Goal: Task Accomplishment & Management: Complete application form

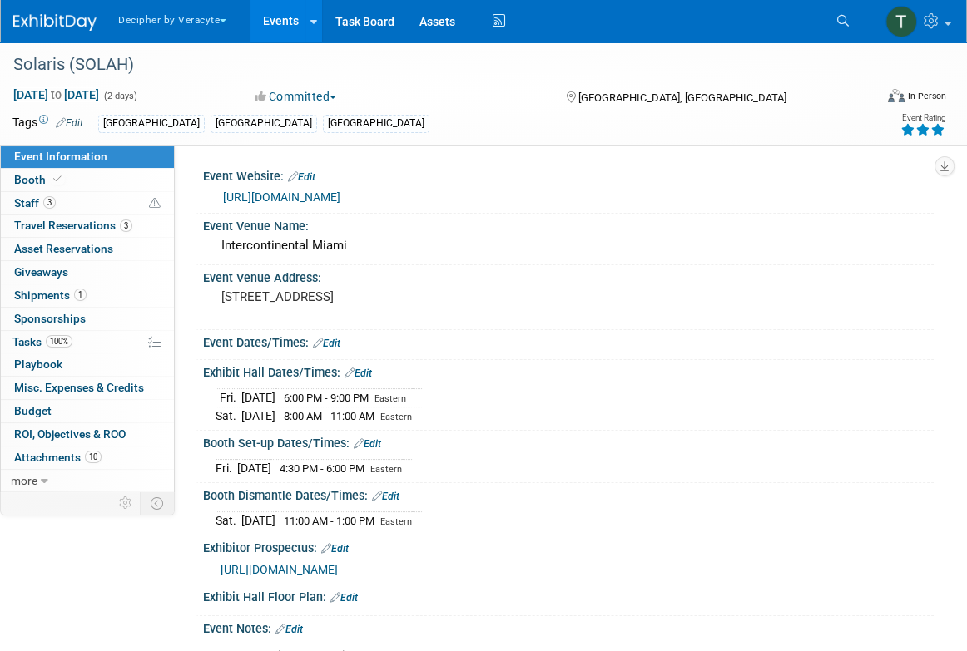
click at [276, 16] on link "Events" at bounding box center [280, 21] width 61 height 42
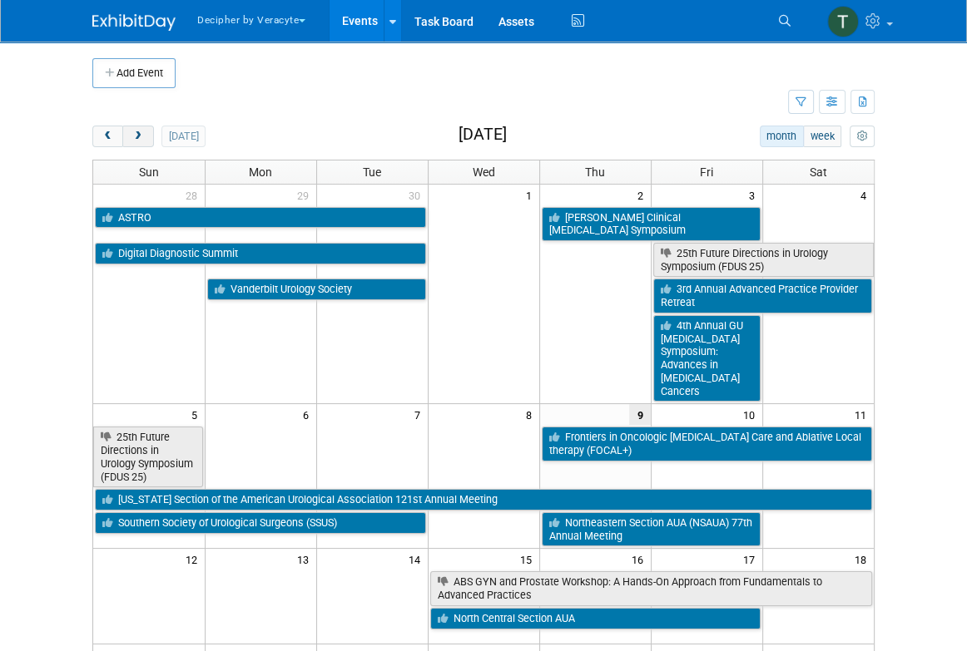
click at [143, 139] on span "next" at bounding box center [137, 136] width 12 height 11
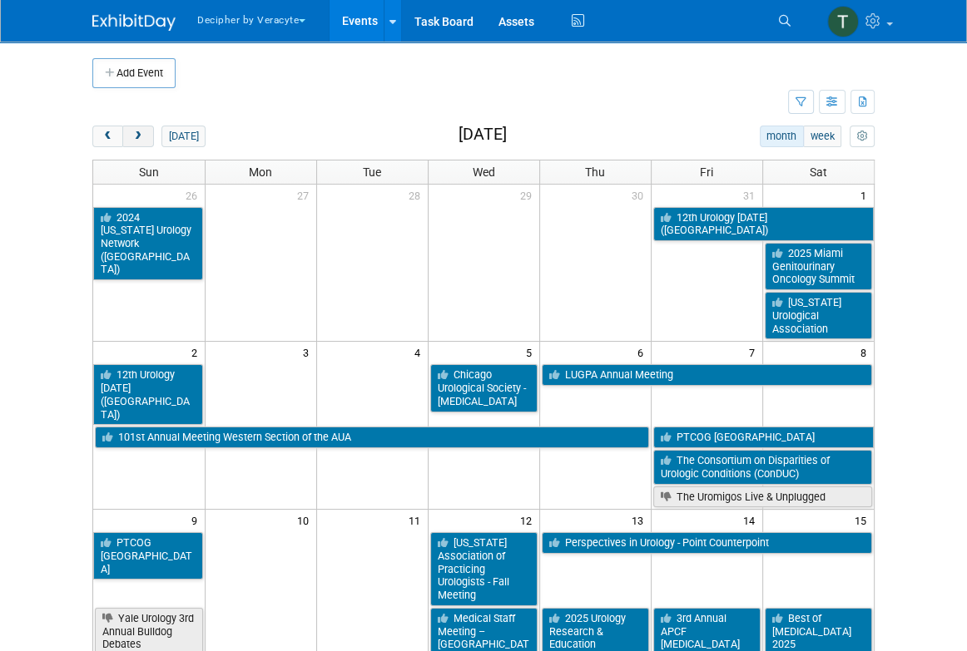
click at [143, 139] on span "next" at bounding box center [137, 136] width 12 height 11
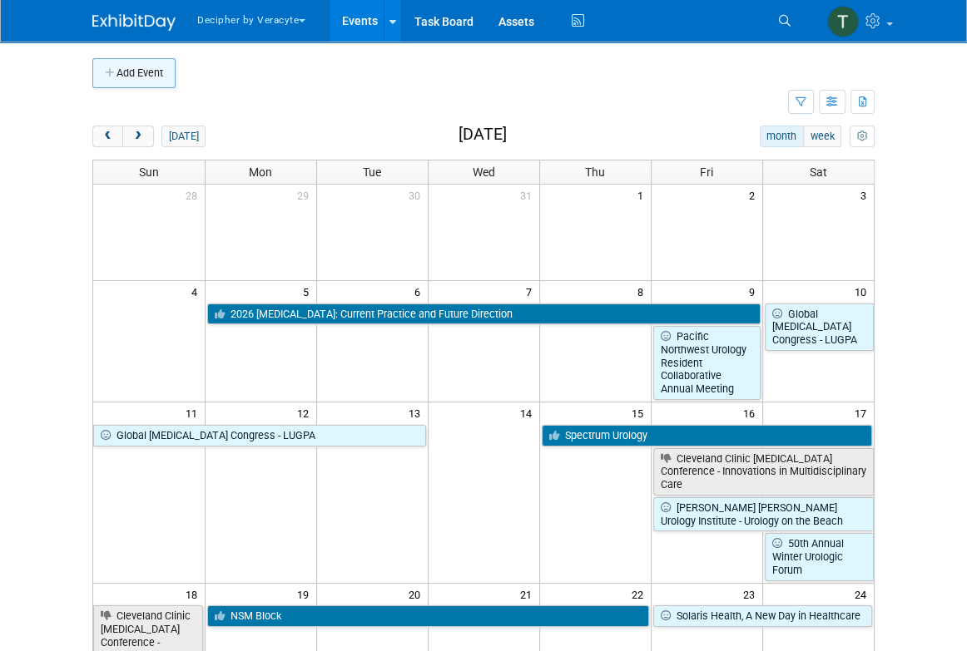
click at [172, 78] on button "Add Event" at bounding box center [133, 73] width 83 height 30
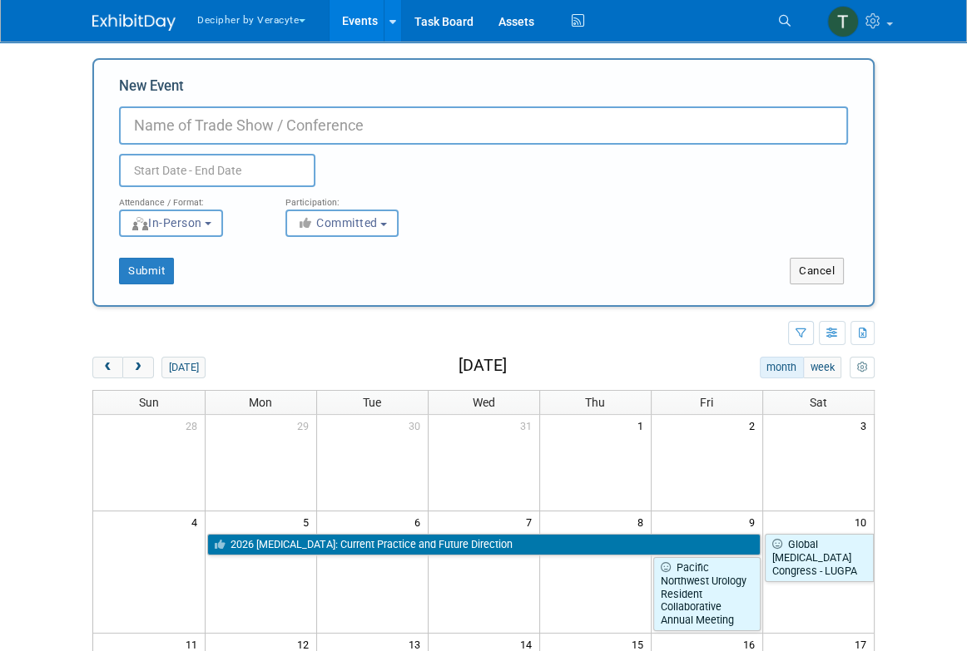
paste input "Annual Strategic Retreat and Conference"
type input "Annual Strategic Retreat and Conference"
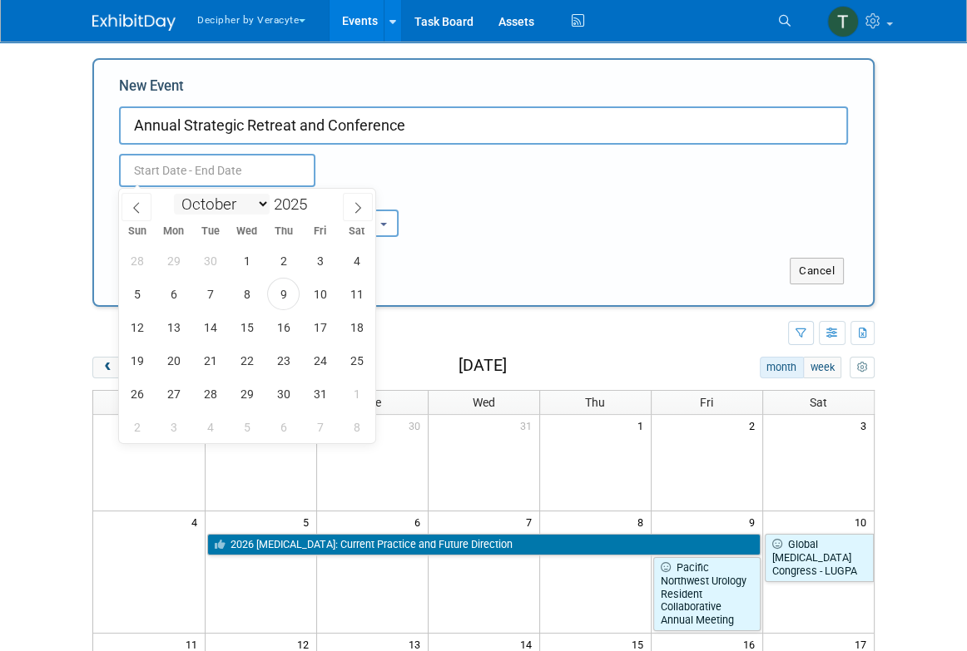
click at [247, 179] on input "text" at bounding box center [217, 170] width 196 height 33
click at [345, 210] on span at bounding box center [358, 207] width 30 height 28
select select "11"
click at [345, 210] on span at bounding box center [358, 207] width 30 height 28
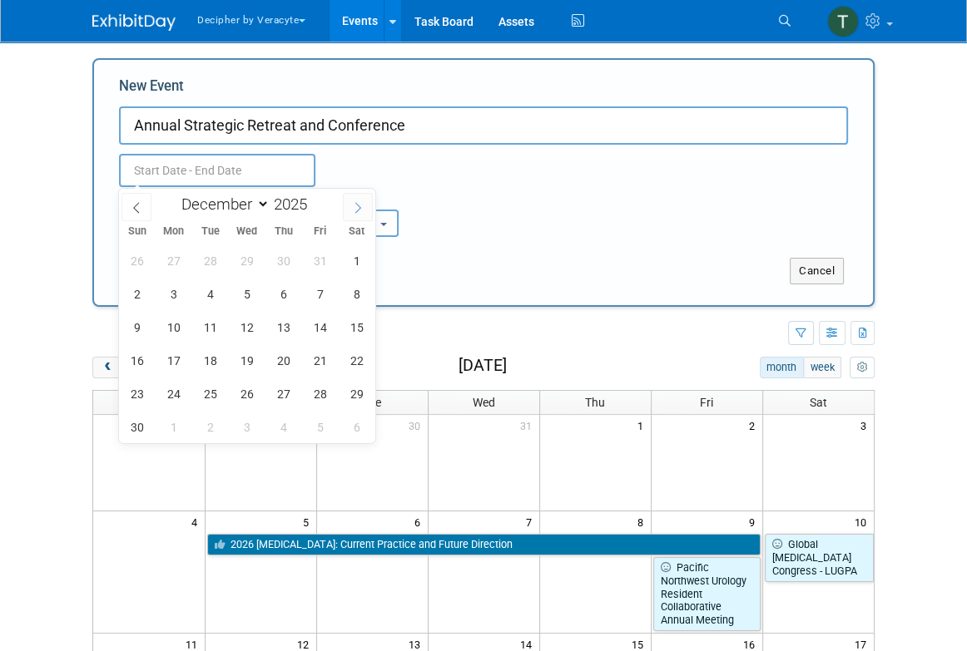
type input "2026"
select select "0"
click at [309, 354] on span "23" at bounding box center [320, 360] width 32 height 32
click at [136, 393] on span "25" at bounding box center [137, 394] width 32 height 32
type input "[DATE] to [DATE]"
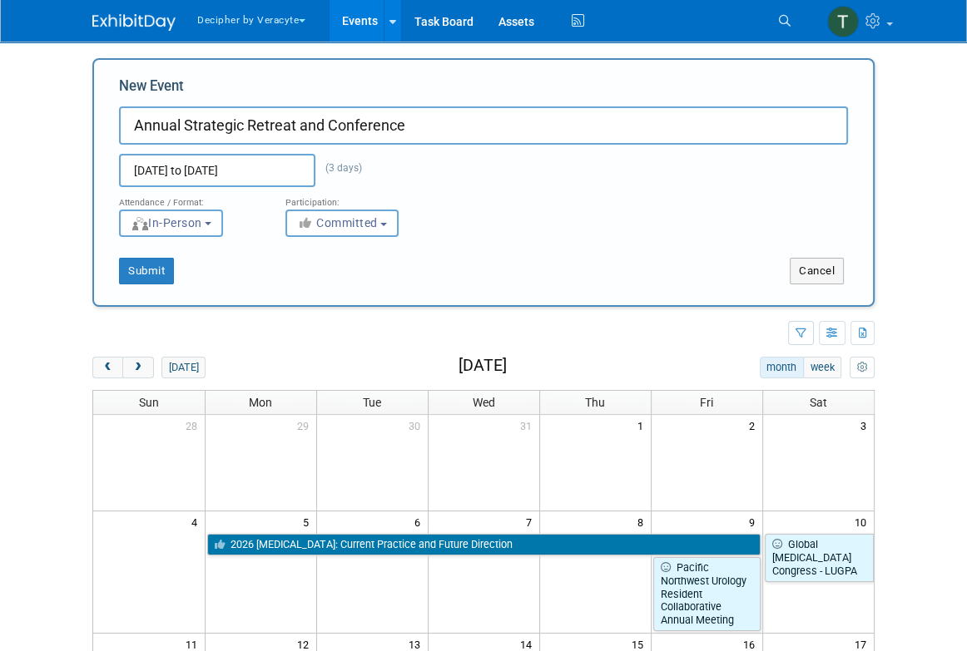
click at [338, 240] on div "Submit Cancel" at bounding box center [483, 260] width 754 height 47
click at [334, 224] on span "Committed" at bounding box center [337, 222] width 81 height 13
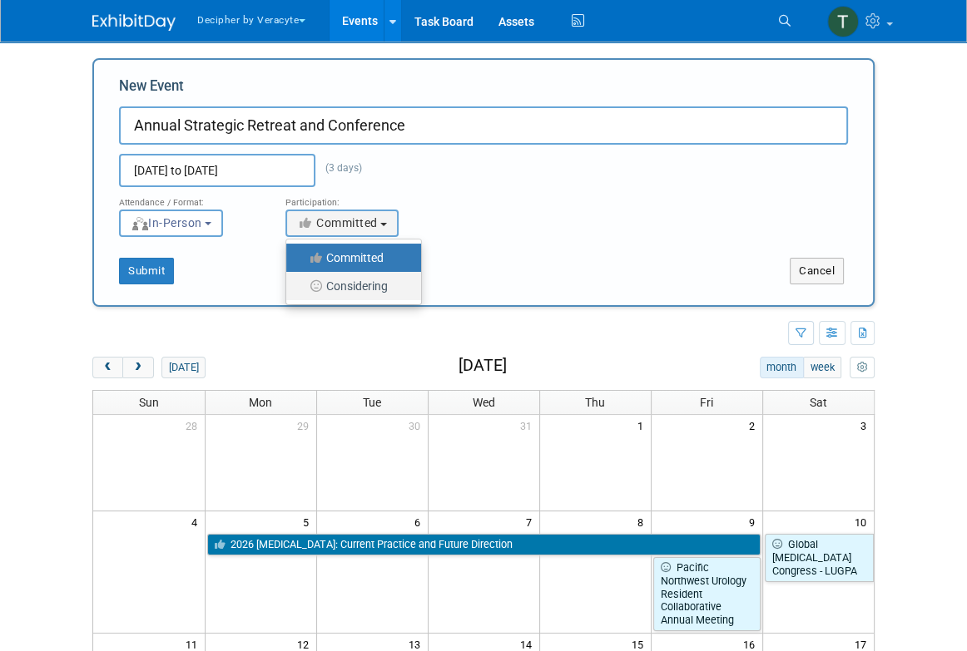
click at [334, 279] on label "Considering" at bounding box center [349, 286] width 110 height 22
click at [301, 281] on input "Considering" at bounding box center [295, 286] width 11 height 11
select select "2"
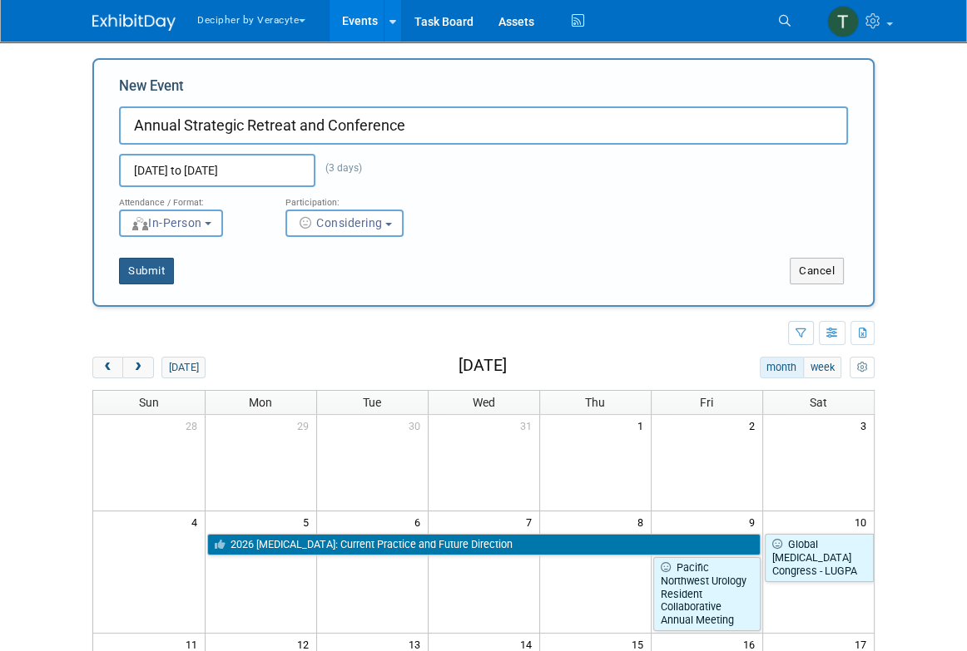
click at [156, 274] on button "Submit" at bounding box center [146, 271] width 55 height 27
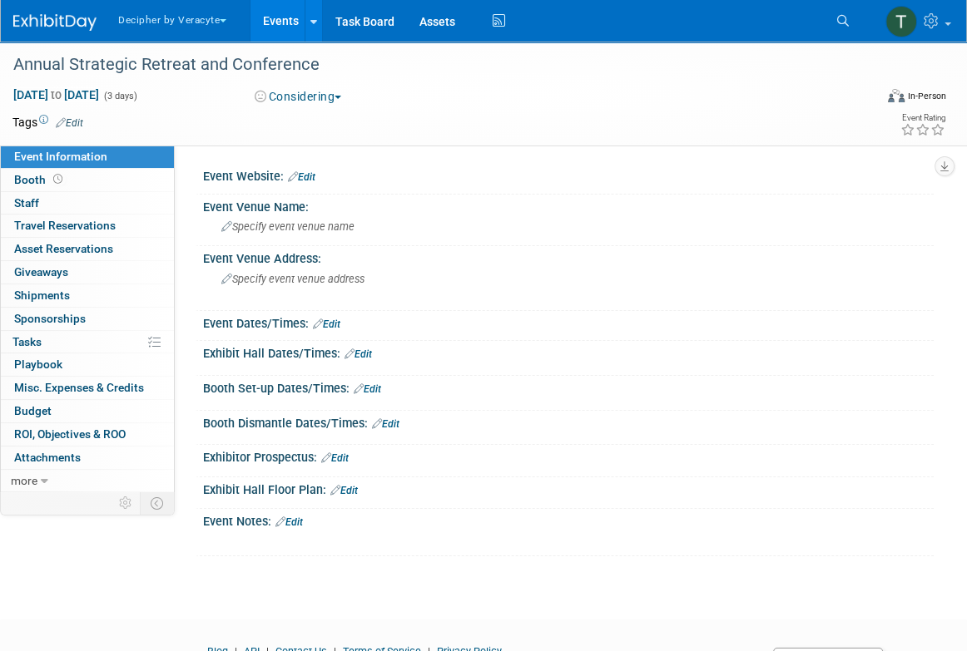
click at [74, 121] on link "Edit" at bounding box center [69, 123] width 27 height 12
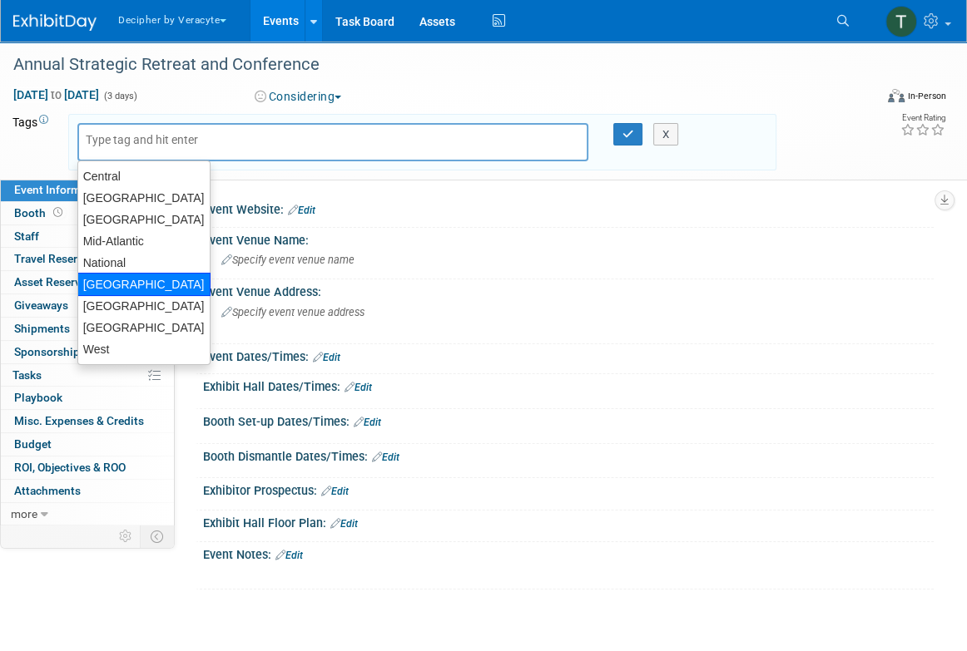
click at [145, 289] on div "North Central" at bounding box center [143, 284] width 133 height 23
type input "North Central"
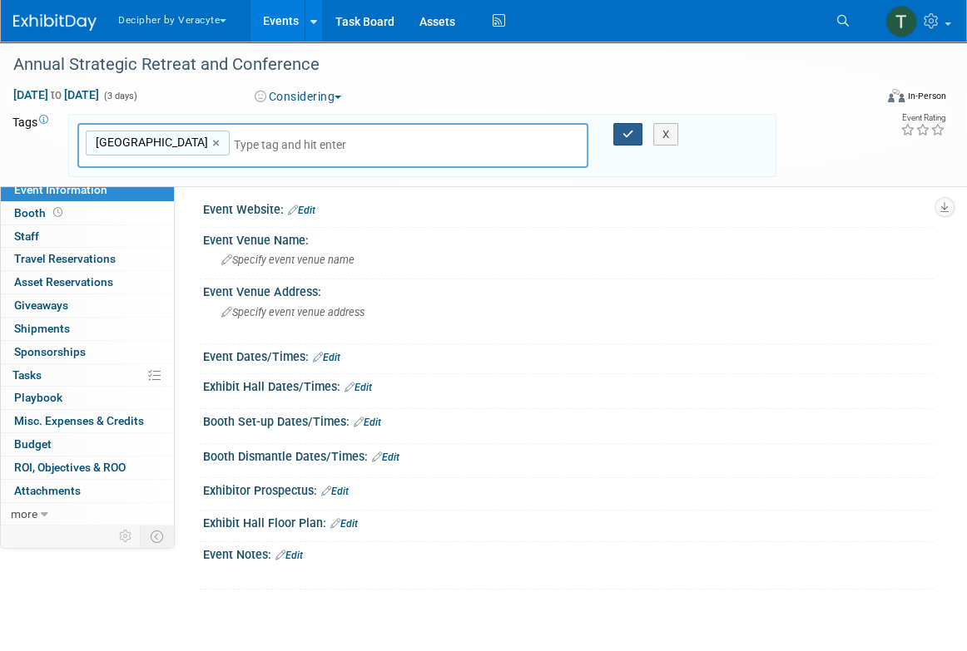
click at [634, 130] on button "button" at bounding box center [628, 134] width 30 height 23
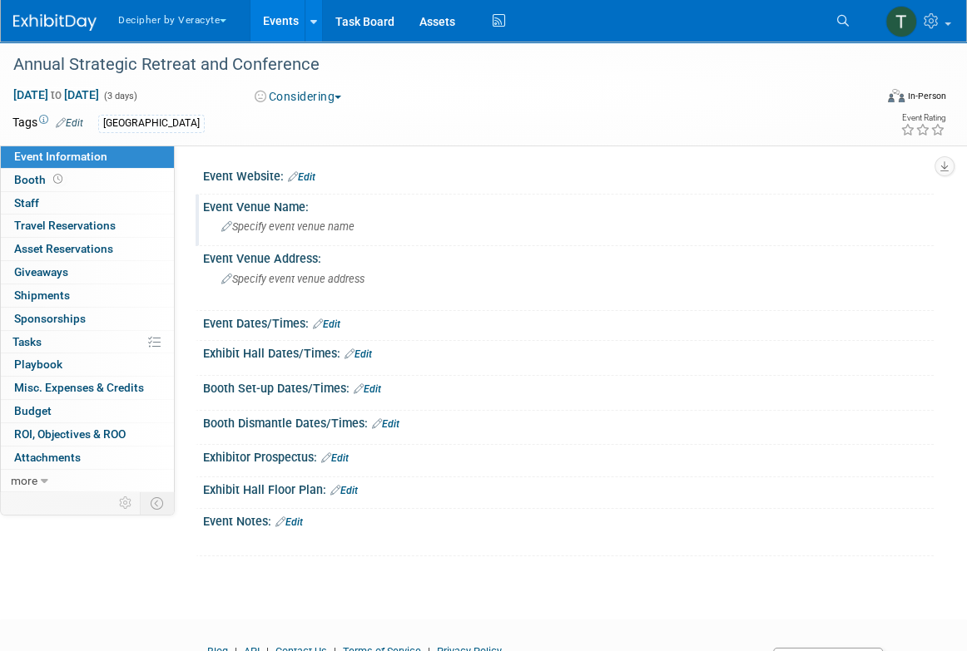
click at [296, 226] on span "Specify event venue name" at bounding box center [287, 226] width 133 height 12
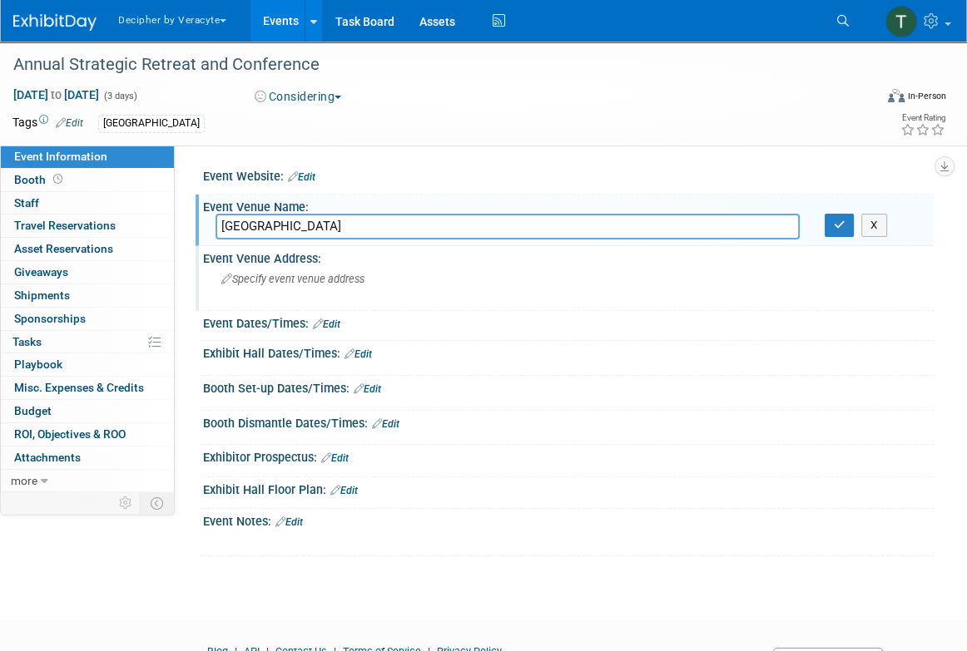
type input "Eagle Ridge Spa & Resort"
click at [250, 250] on div "Event Venue Address:" at bounding box center [568, 256] width 730 height 21
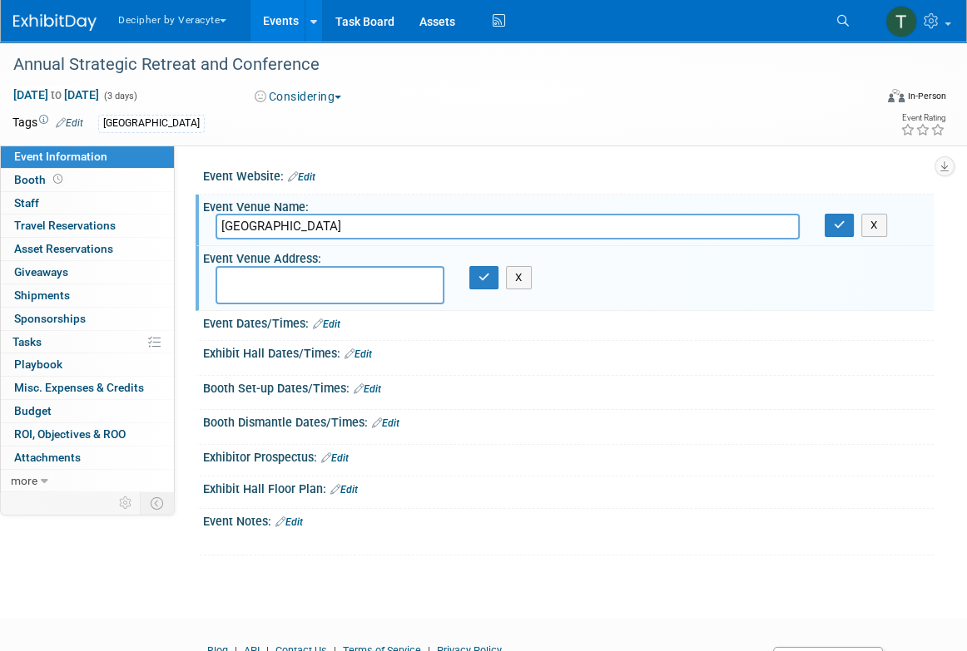
click at [250, 250] on div "Event Venue Address:" at bounding box center [568, 256] width 730 height 21
click at [259, 235] on input "Eagle Ridge Spa & Resort" at bounding box center [507, 227] width 584 height 26
drag, startPoint x: 411, startPoint y: 275, endPoint x: 420, endPoint y: 274, distance: 9.2
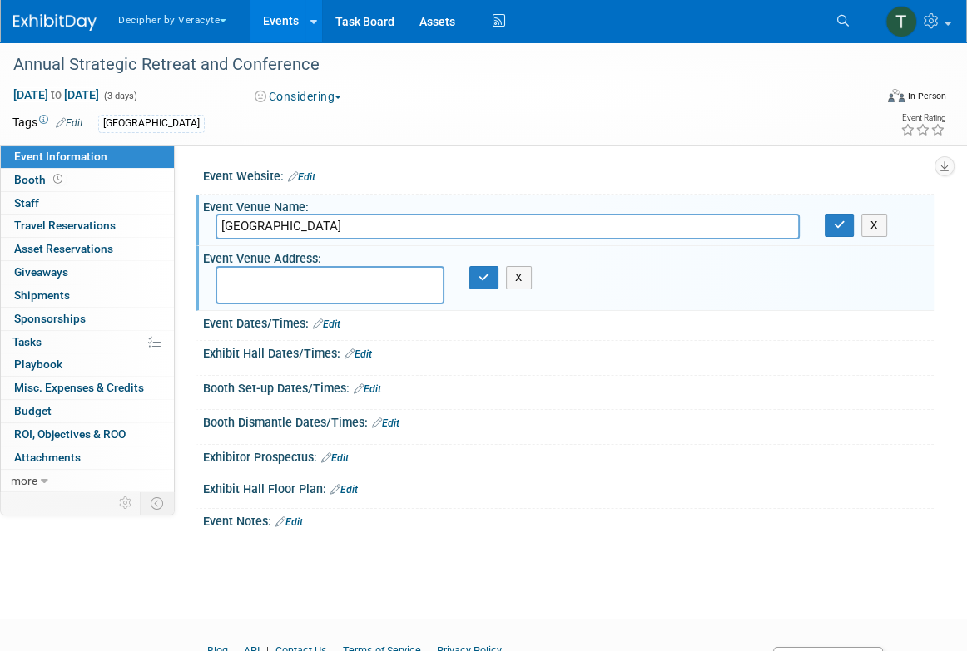
click at [411, 275] on textarea at bounding box center [329, 285] width 229 height 38
paste textarea "444 Eagle Ridge Dr, Galena, IL 61036"
type textarea "444 Eagle Ridge Dr, Galena, IL 61036"
click at [483, 272] on icon "button" at bounding box center [484, 277] width 12 height 11
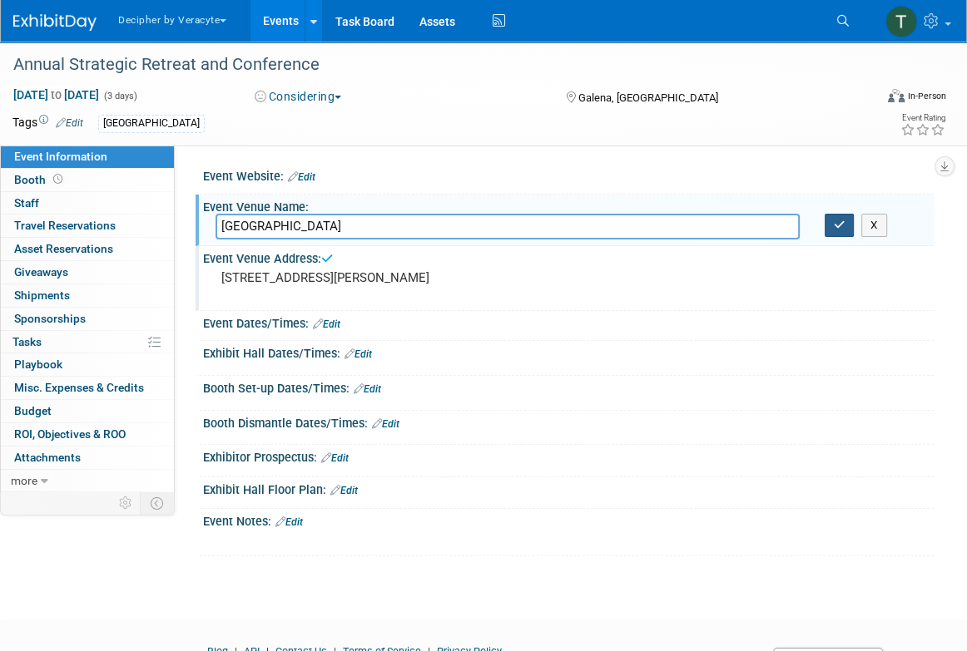
click at [844, 219] on button "button" at bounding box center [839, 225] width 30 height 23
